Goal: Task Accomplishment & Management: Manage account settings

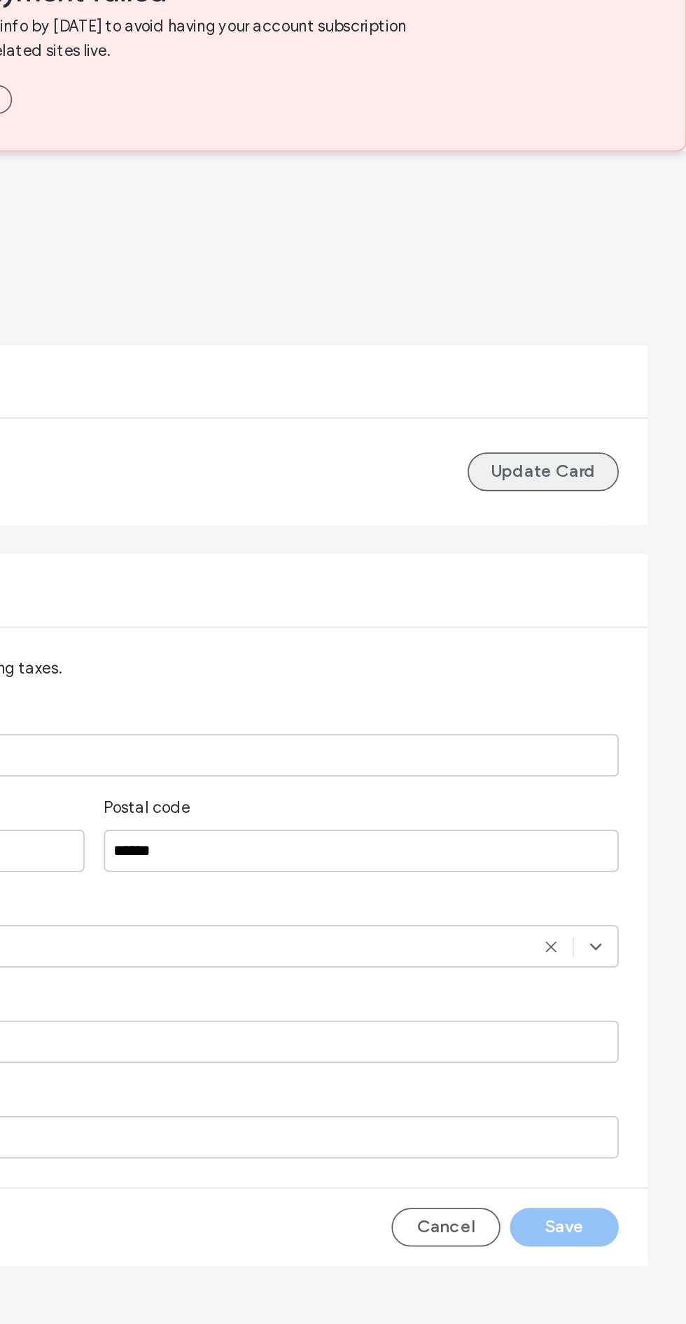
click at [614, 364] on button "Update Card" at bounding box center [603, 360] width 88 height 22
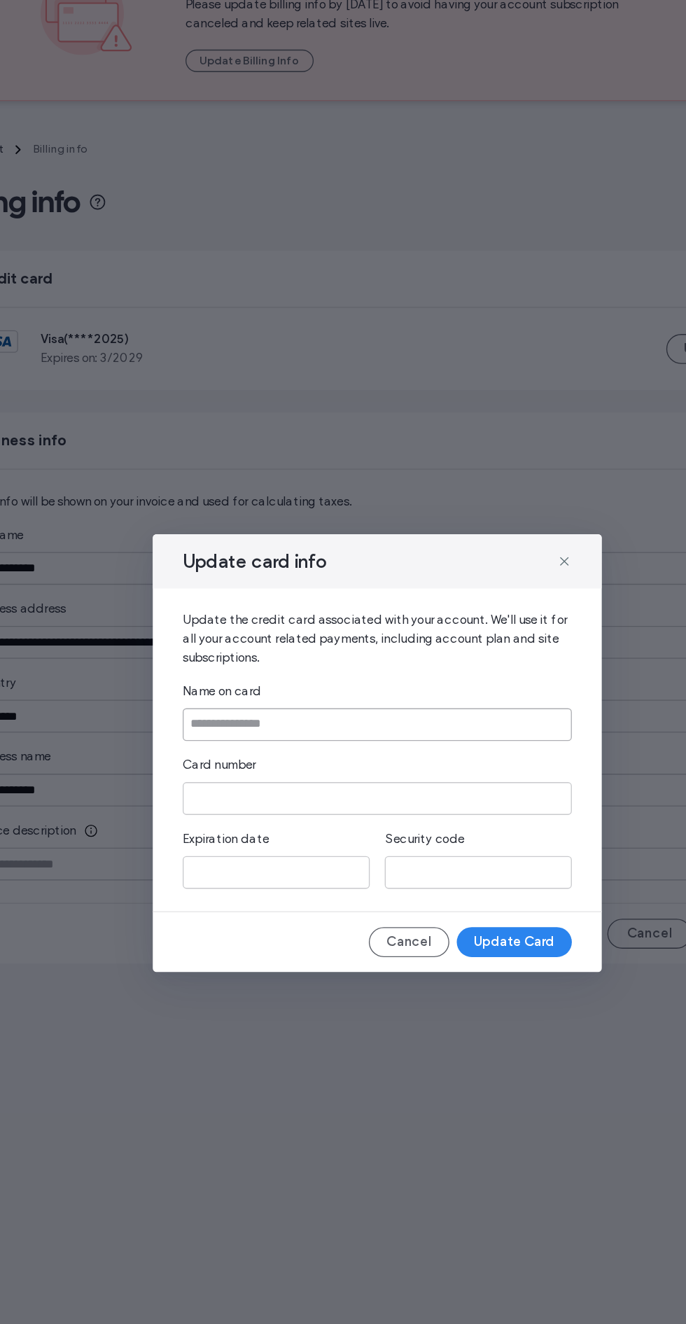
click at [379, 641] on input at bounding box center [342, 641] width 291 height 25
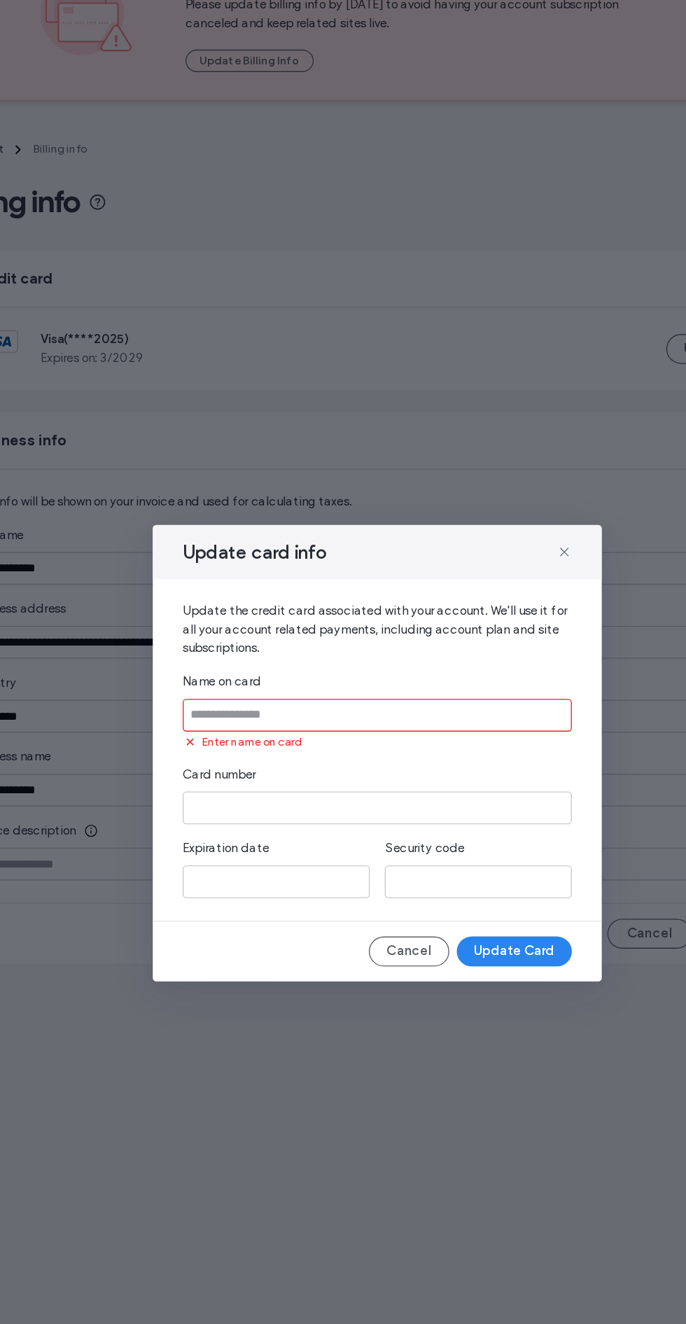
click at [324, 638] on input at bounding box center [342, 634] width 291 height 25
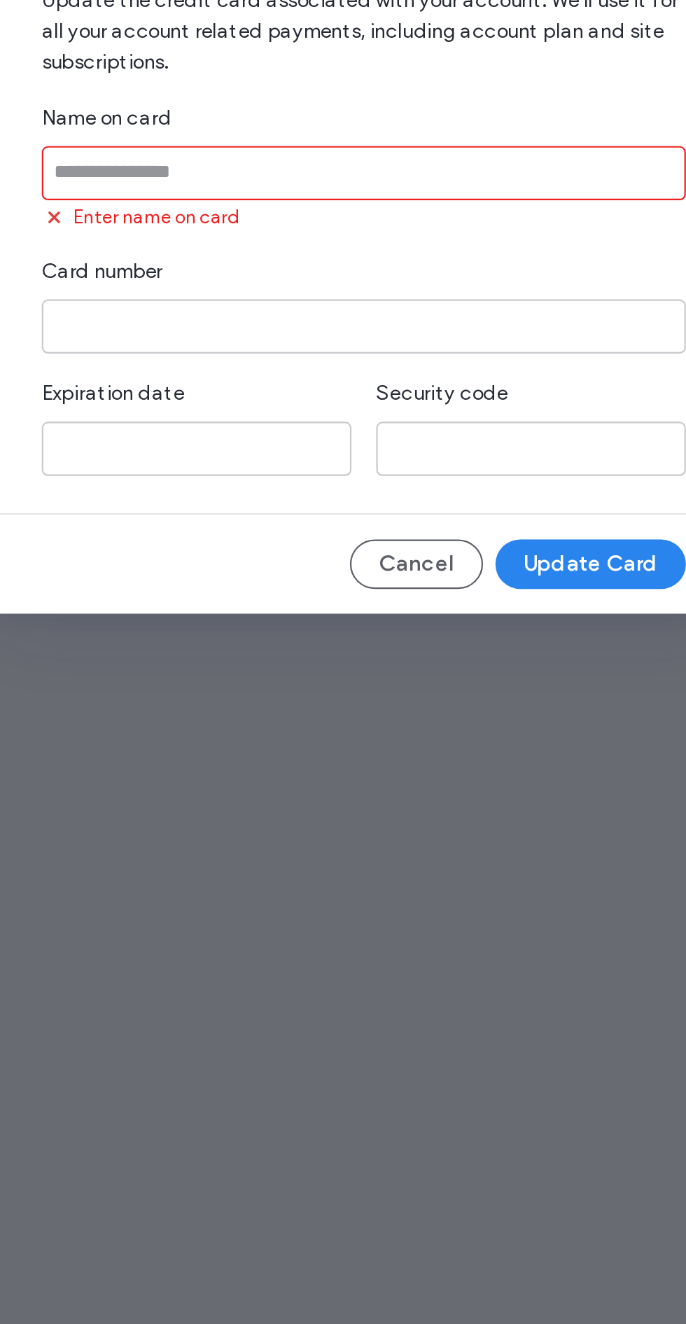
click at [246, 634] on input at bounding box center [342, 634] width 291 height 25
click at [218, 701] on iframe at bounding box center [343, 704] width 280 height 12
click at [233, 707] on iframe at bounding box center [343, 704] width 280 height 12
click at [391, 972] on div "Update card info Update the credit card associated with your account. We'll use…" at bounding box center [343, 662] width 686 height 1324
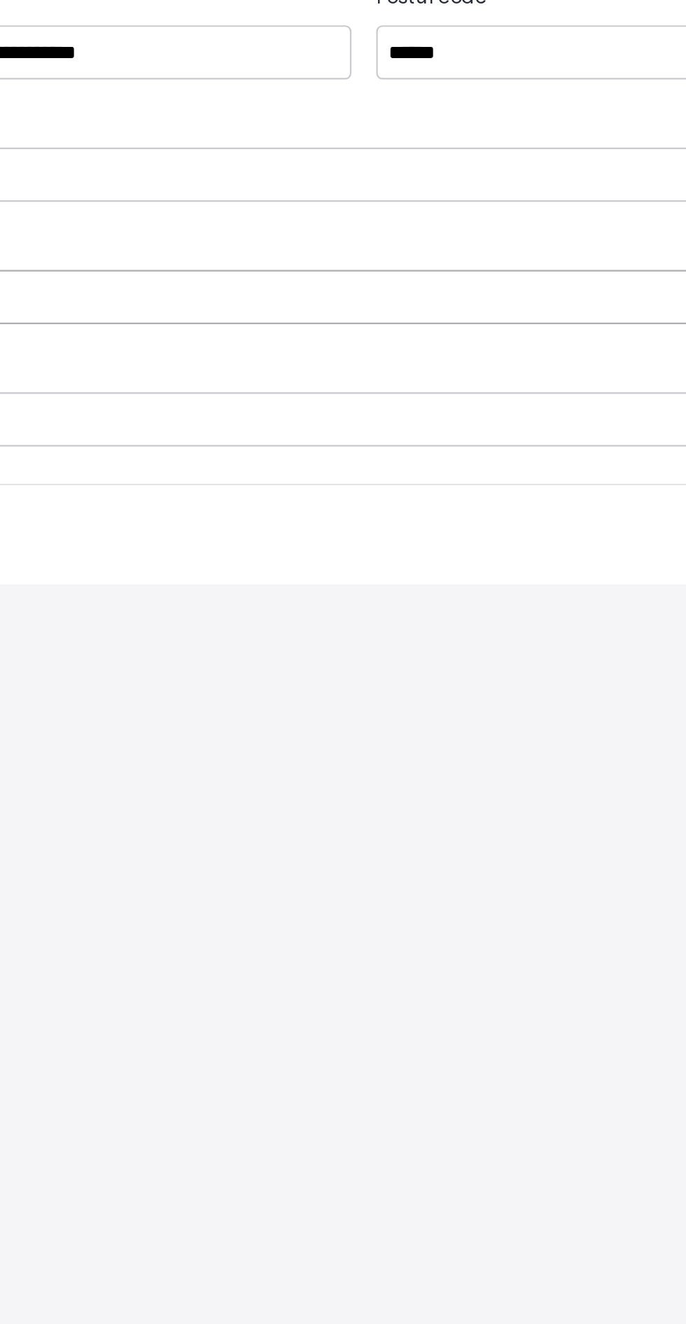
click at [232, 693] on input "**********" at bounding box center [343, 690] width 608 height 25
